Goal: Obtain resource: Download file/media

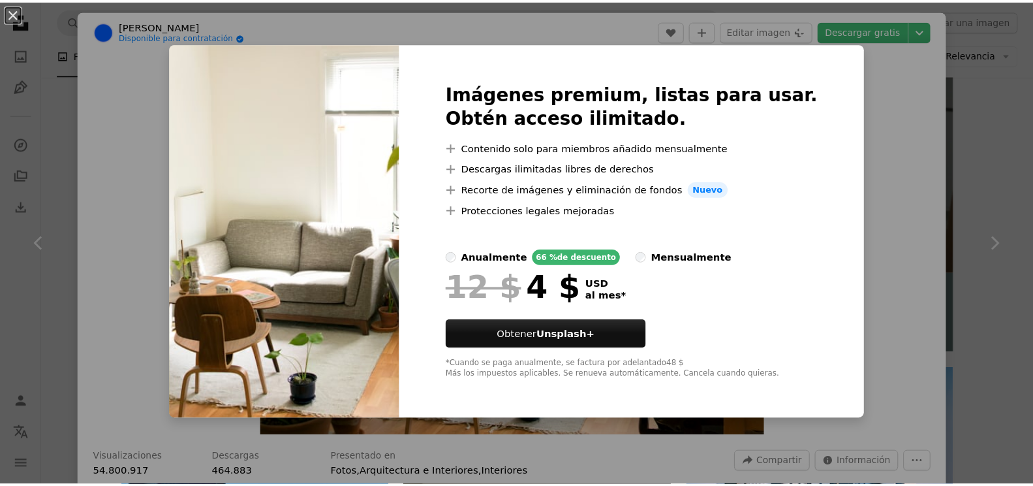
scroll to position [323, 0]
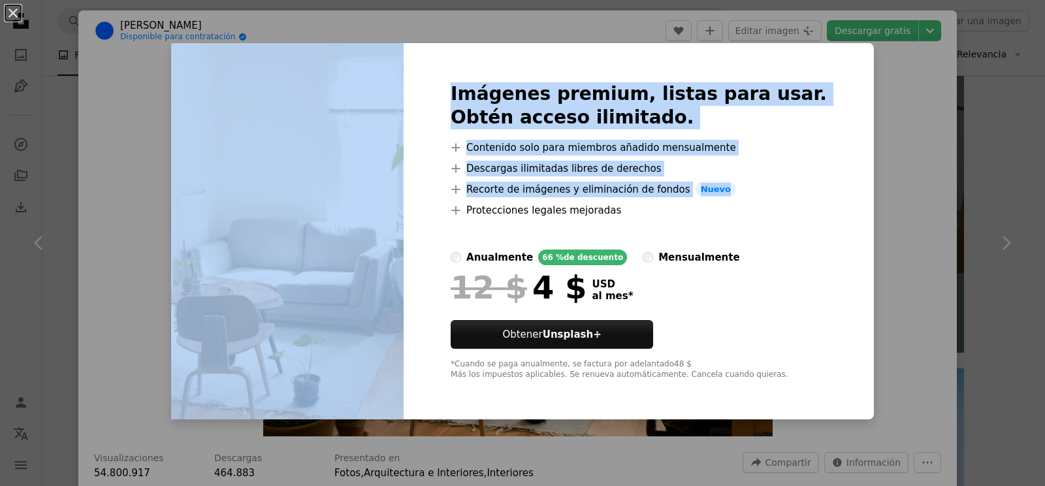
drag, startPoint x: 444, startPoint y: 215, endPoint x: 424, endPoint y: 210, distance: 21.1
click at [424, 211] on div "Imágenes premium, listas para usar. Obtén acceso ilimitado. A plus sign Conteni…" at bounding box center [522, 231] width 702 height 376
click at [817, 32] on div "An X shape Imágenes premium, listas para usar. Obtén acceso ilimitado. A plus s…" at bounding box center [522, 243] width 1045 height 486
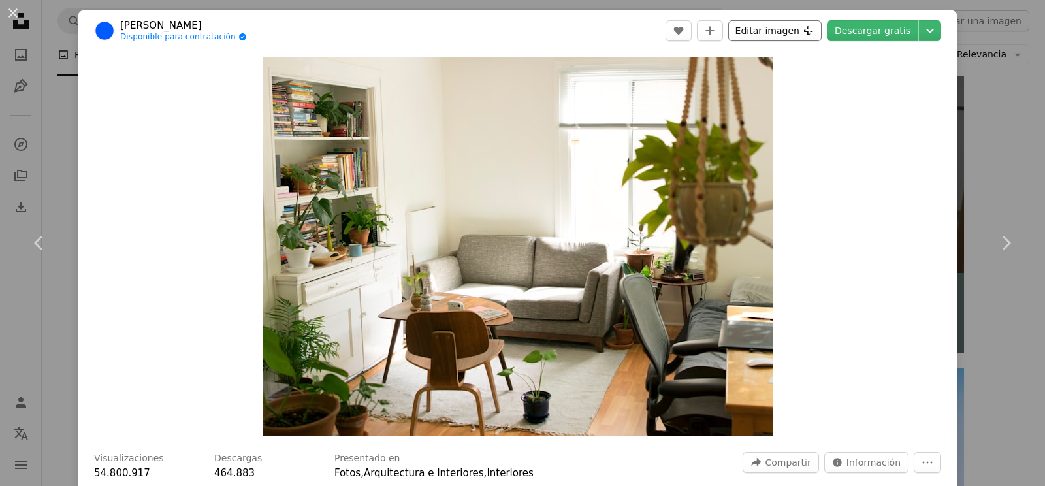
click at [813, 29] on icon "Plus sign for Unsplash+" at bounding box center [808, 30] width 10 height 10
click at [813, 33] on icon "Plus sign for Unsplash+" at bounding box center [808, 30] width 10 height 10
click at [716, 31] on button "A plus sign" at bounding box center [710, 30] width 26 height 21
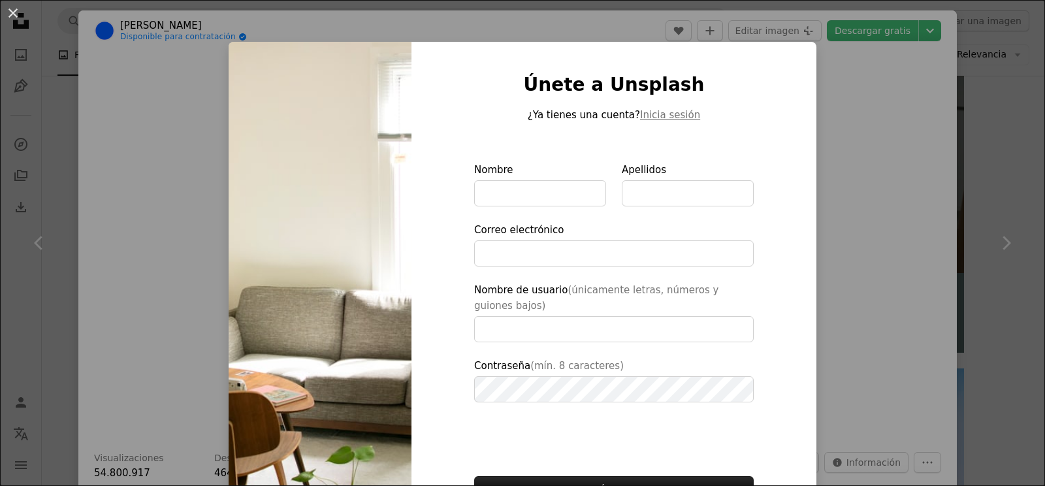
click at [816, 38] on div "An X shape Únete a Unsplash ¿Ya tienes una cuenta? Inicia sesión Nombre Apellid…" at bounding box center [522, 243] width 1045 height 486
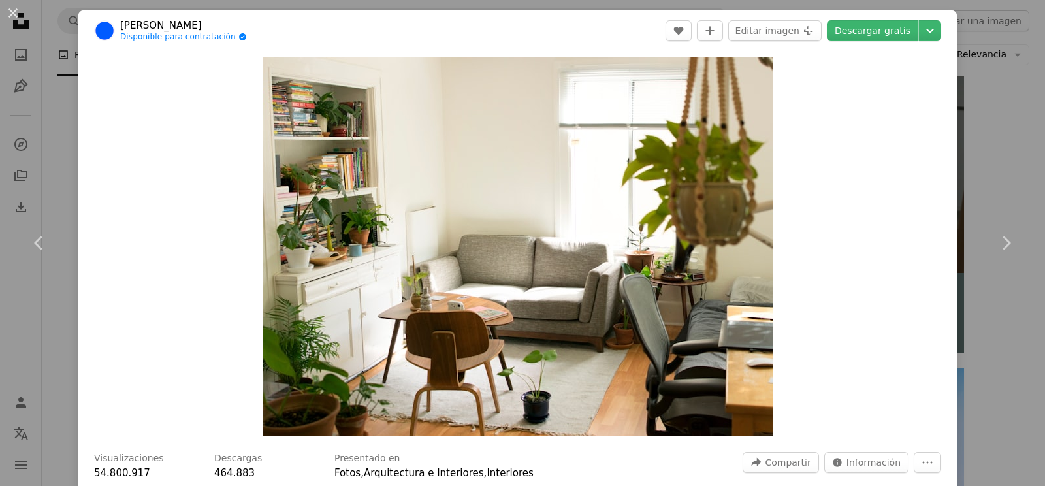
click at [843, 240] on div "Zoom in" at bounding box center [517, 247] width 878 height 392
